Goal: Task Accomplishment & Management: Manage account settings

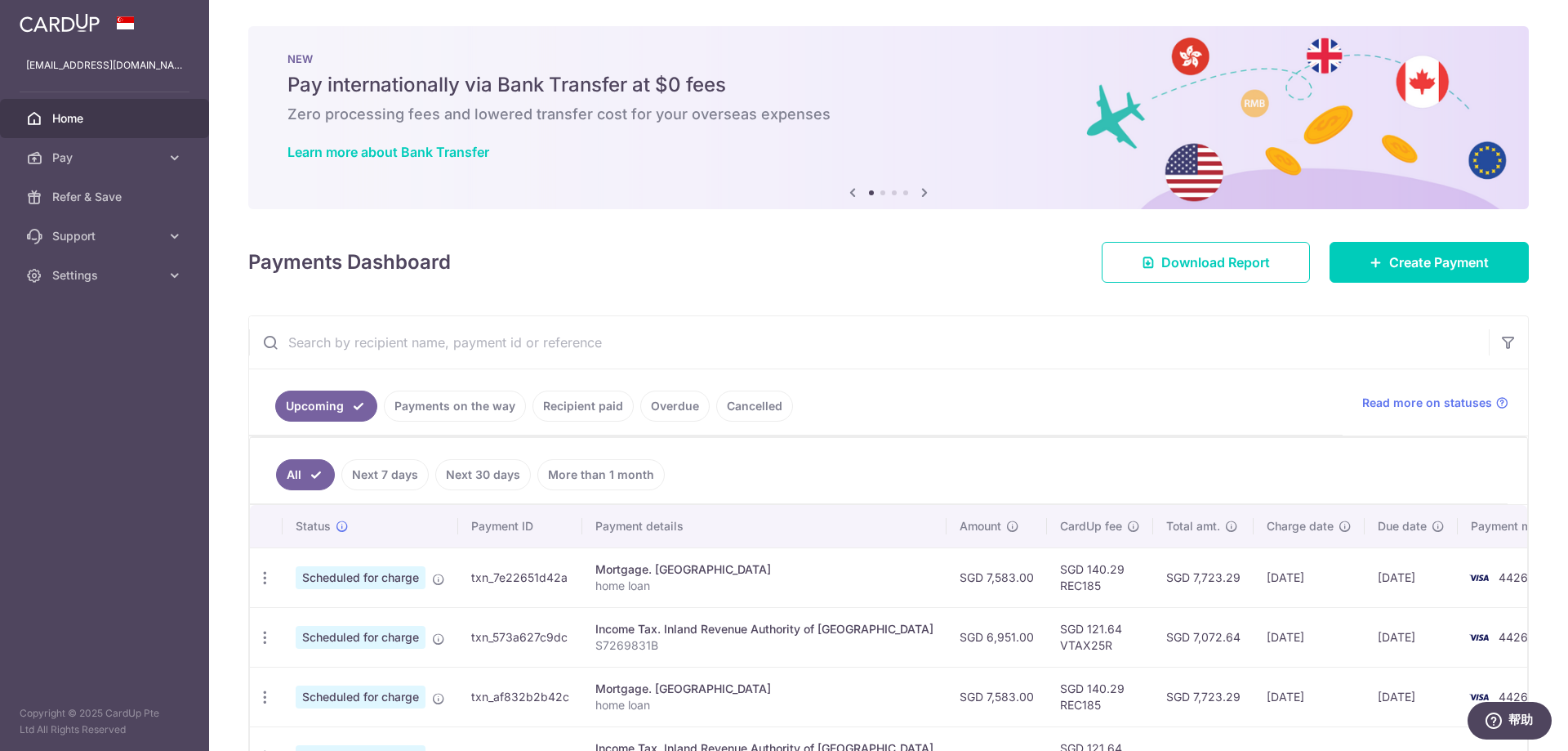
scroll to position [163, 0]
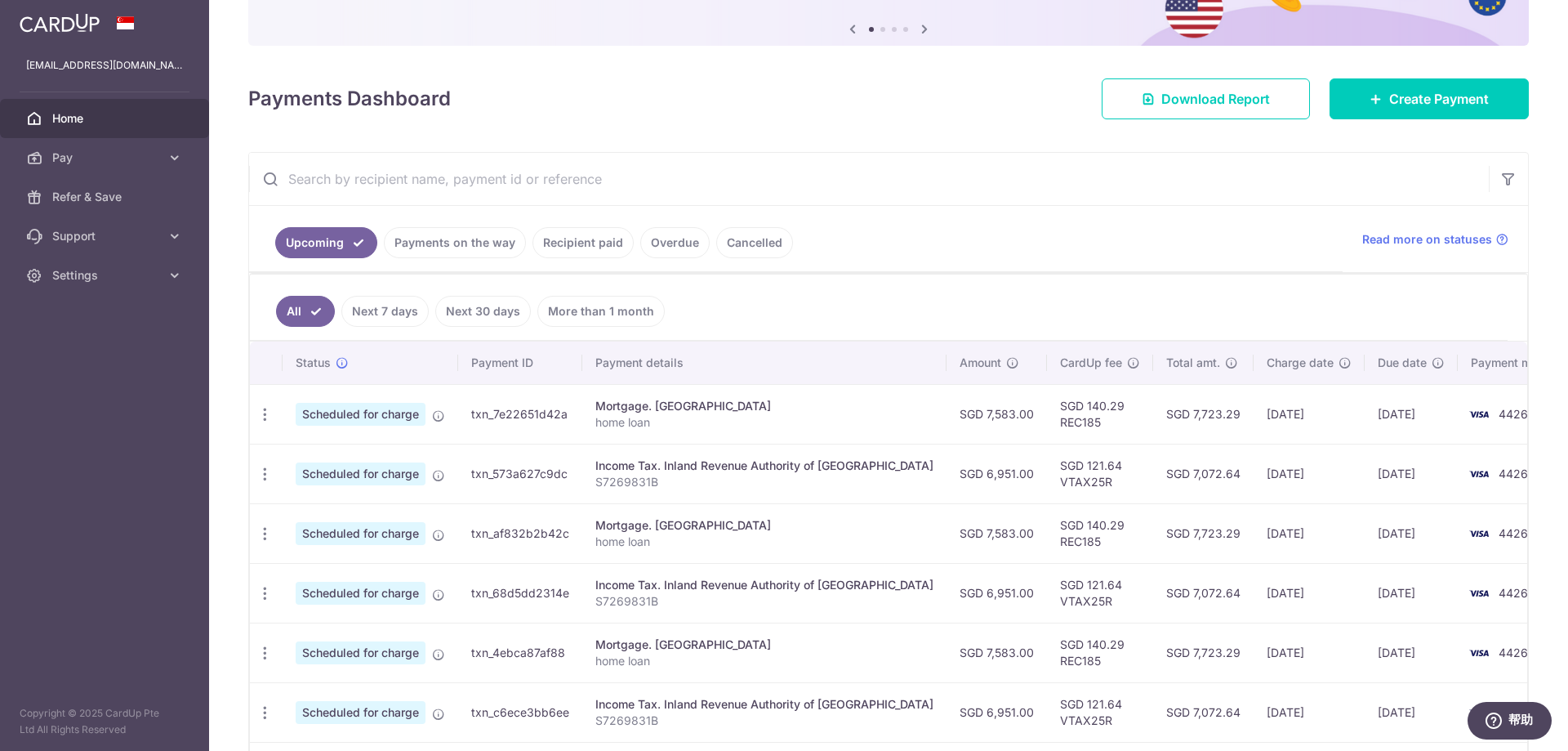
click at [477, 236] on link "Payments on the way" at bounding box center [454, 242] width 142 height 31
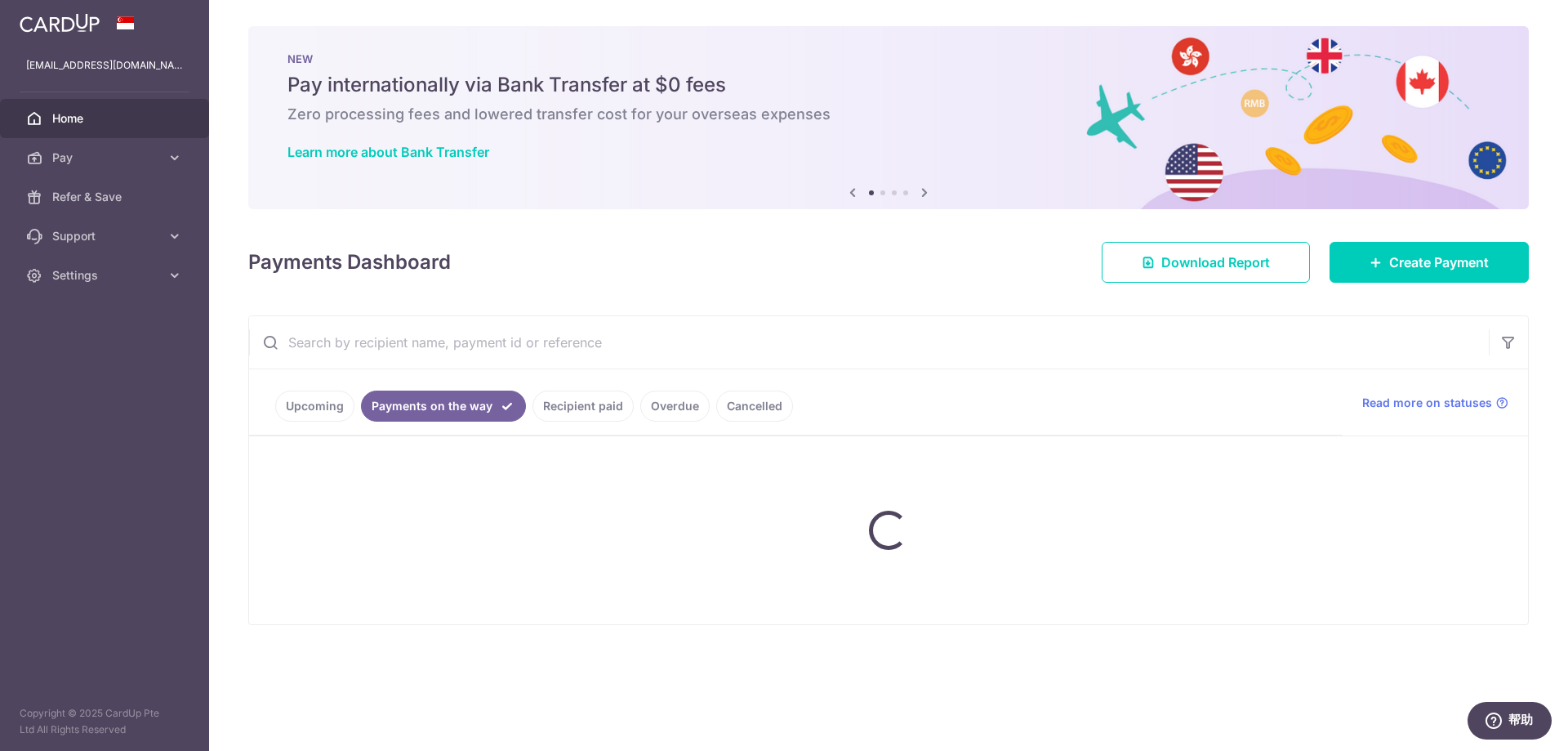
scroll to position [0, 0]
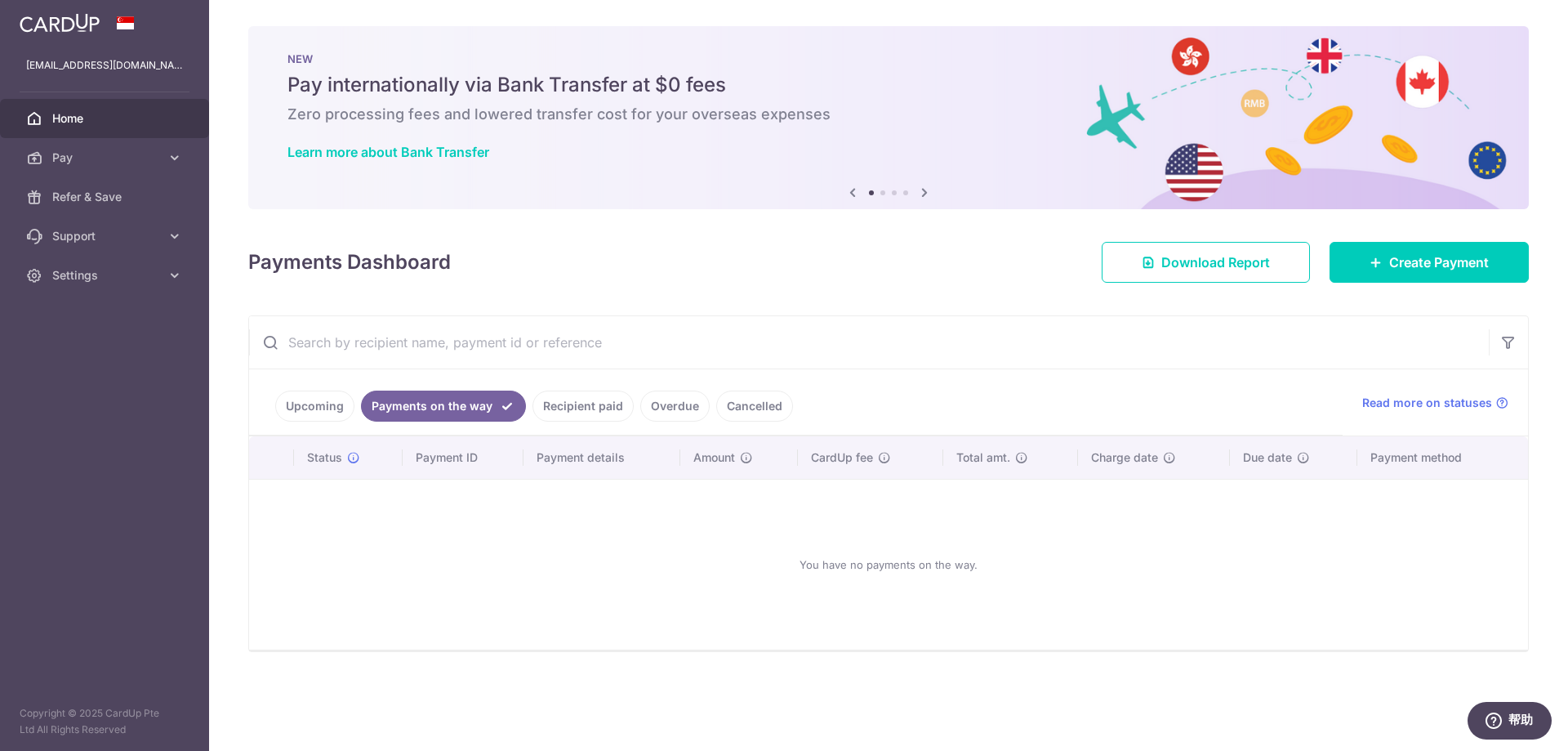
click at [576, 401] on link "Recipient paid" at bounding box center [583, 405] width 101 height 31
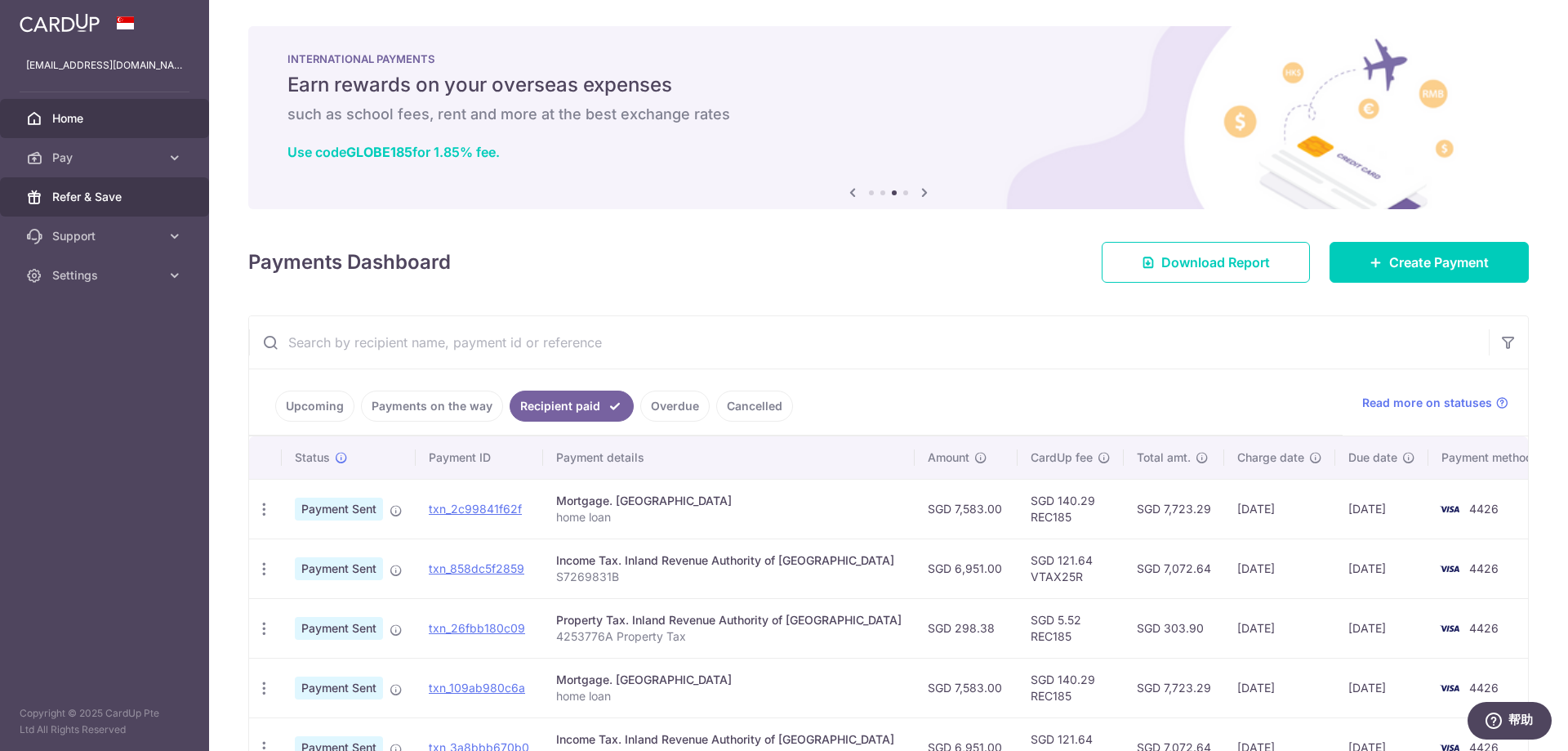
click at [88, 191] on span "Refer & Save" at bounding box center [106, 197] width 108 height 16
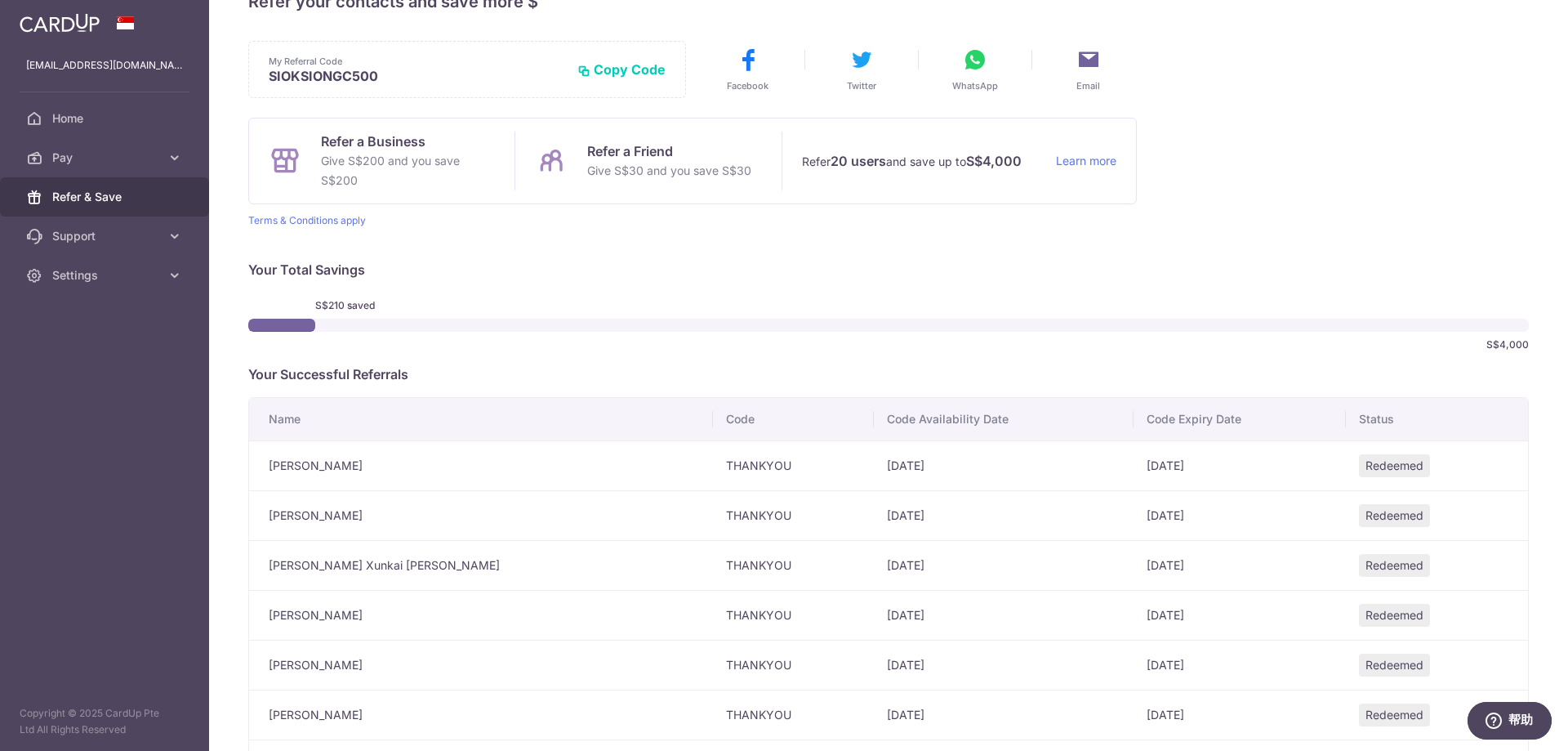
scroll to position [30, 0]
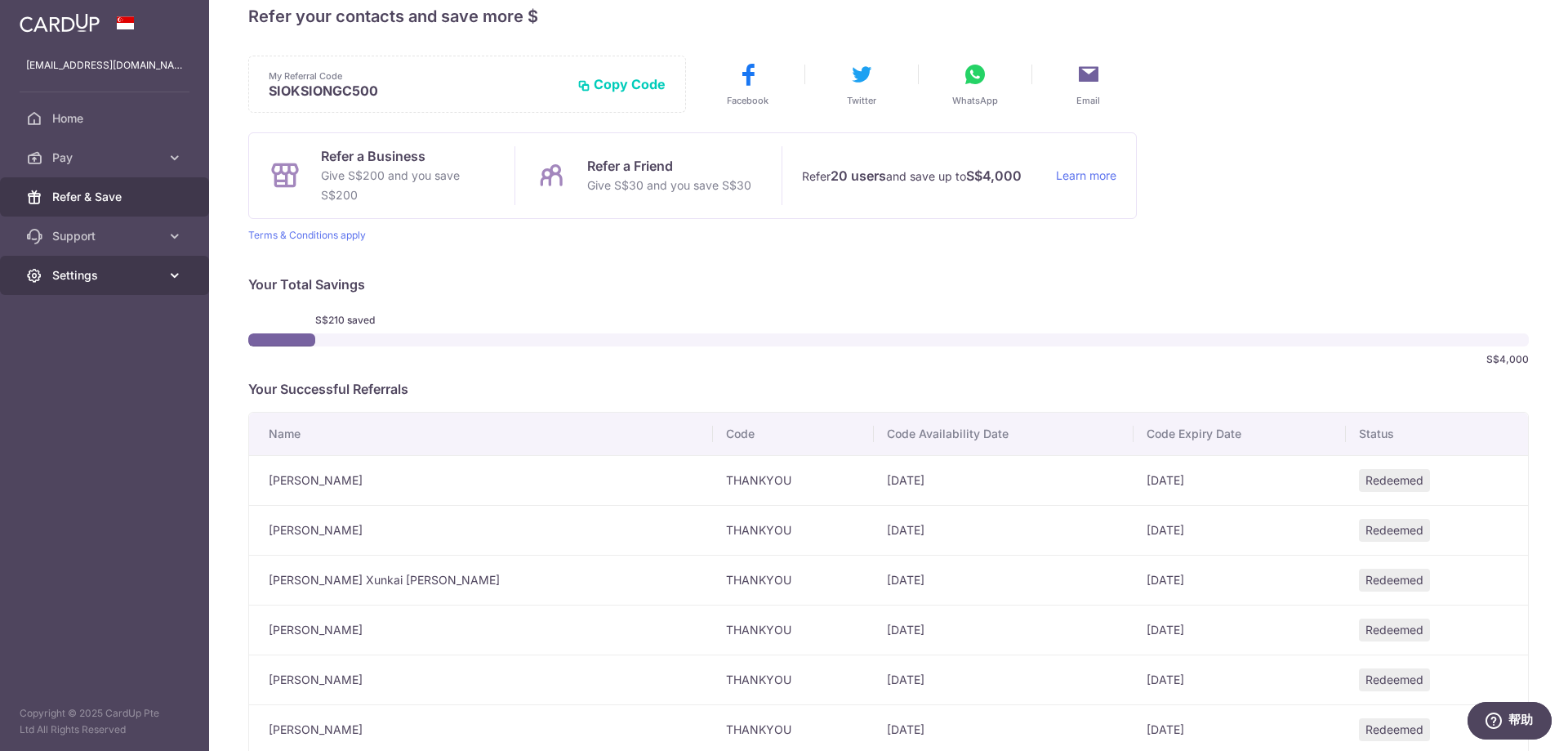
click at [168, 276] on icon at bounding box center [175, 275] width 16 height 16
click at [98, 350] on span "Logout" at bounding box center [106, 354] width 108 height 16
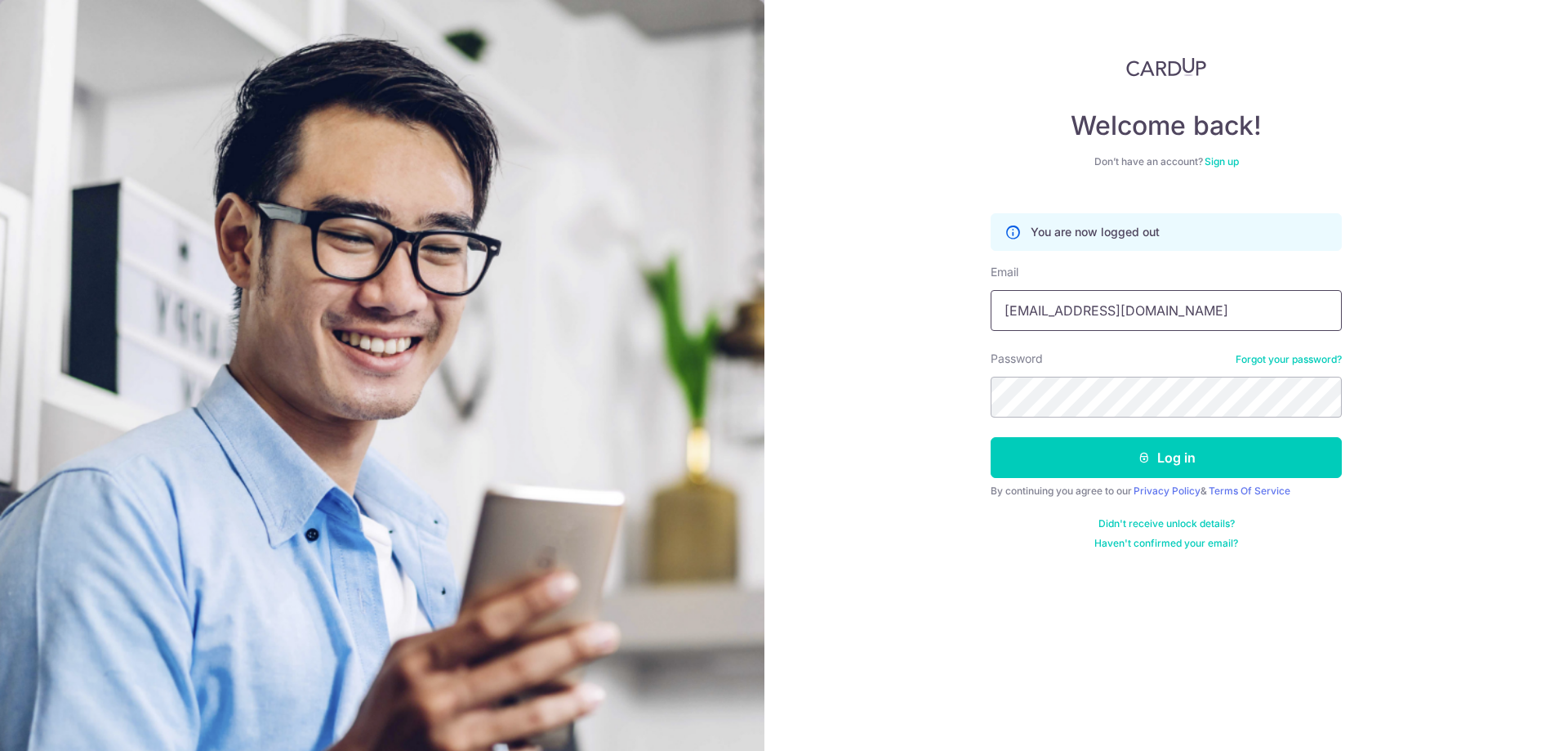
click at [1156, 313] on input "valching411@gmail.com" at bounding box center [1166, 310] width 352 height 41
type input "[EMAIL_ADDRESS][DOMAIN_NAME]"
click at [1101, 454] on button "Log in" at bounding box center [1166, 457] width 352 height 41
